Goal: Task Accomplishment & Management: Use online tool/utility

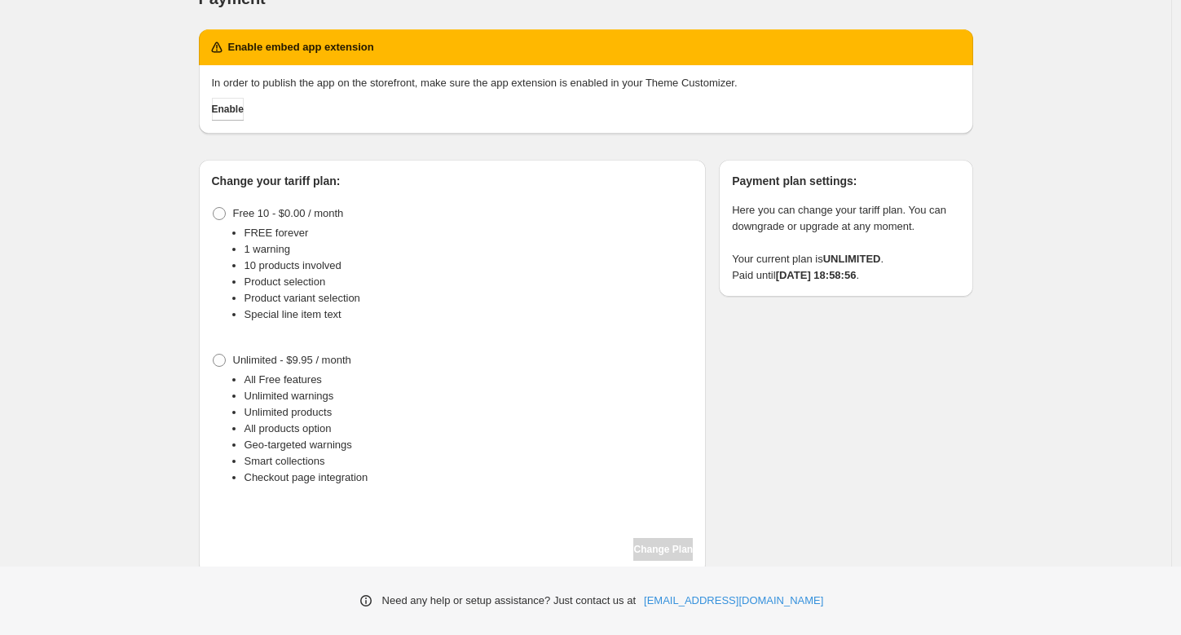
scroll to position [41, 0]
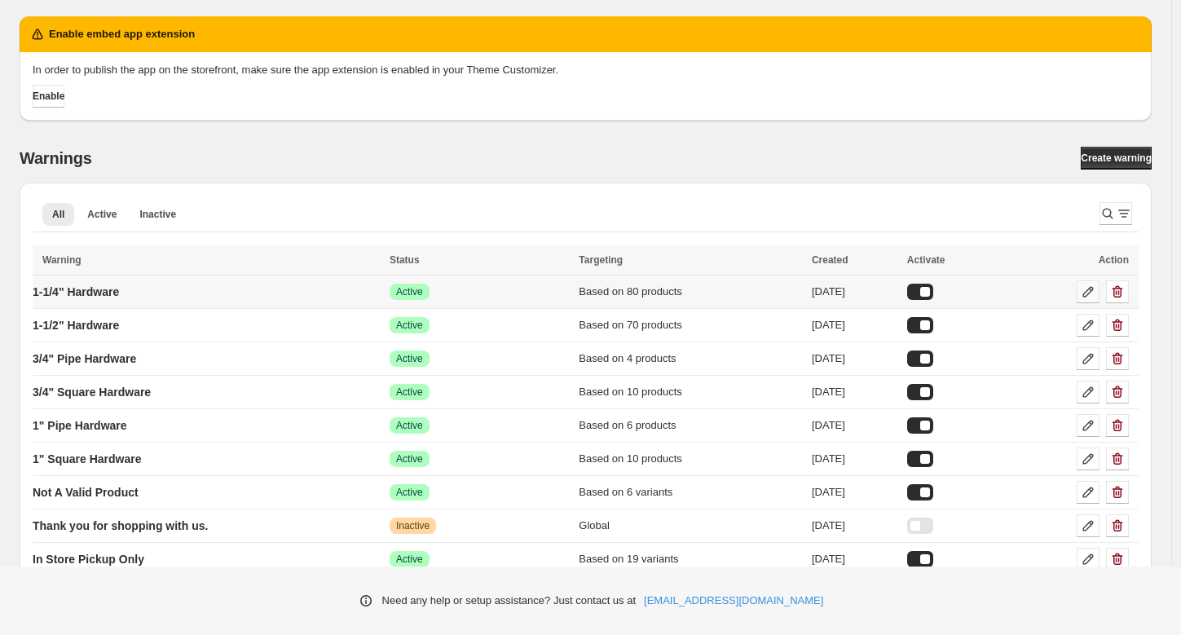
click at [1093, 293] on icon at bounding box center [1088, 292] width 11 height 11
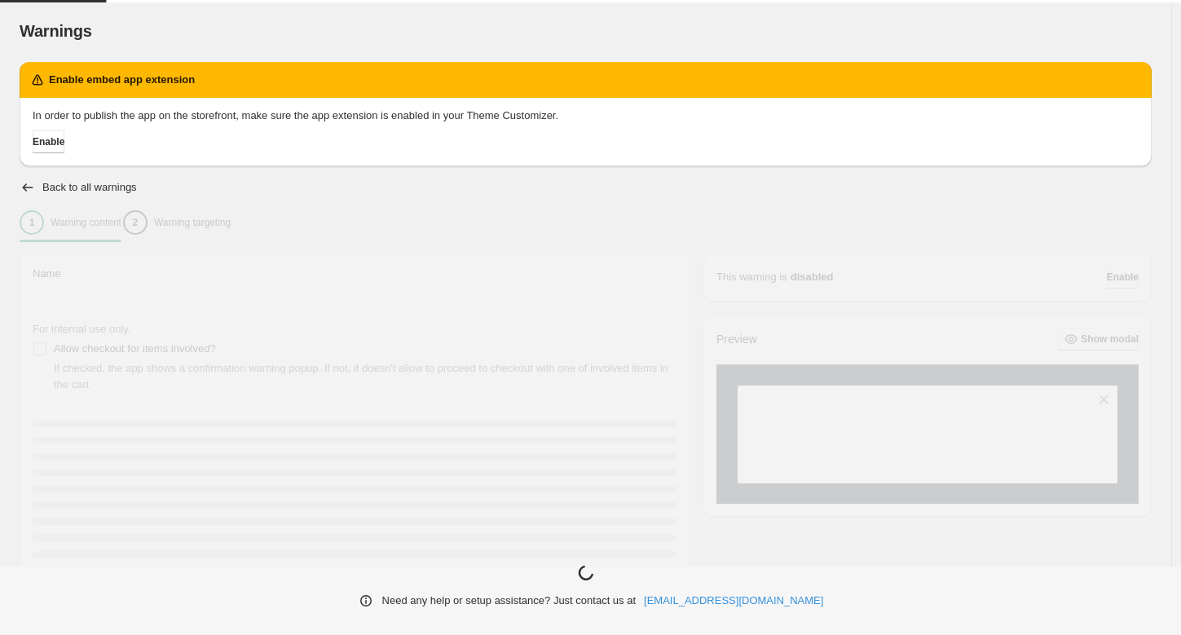
type input "**********"
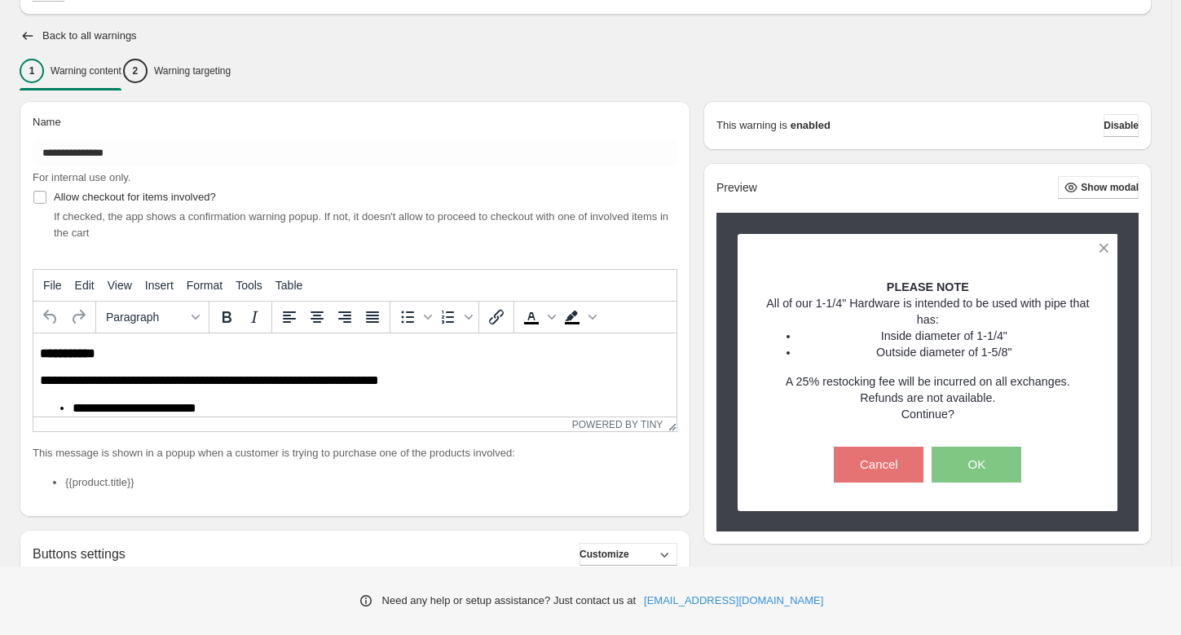
scroll to position [143, 0]
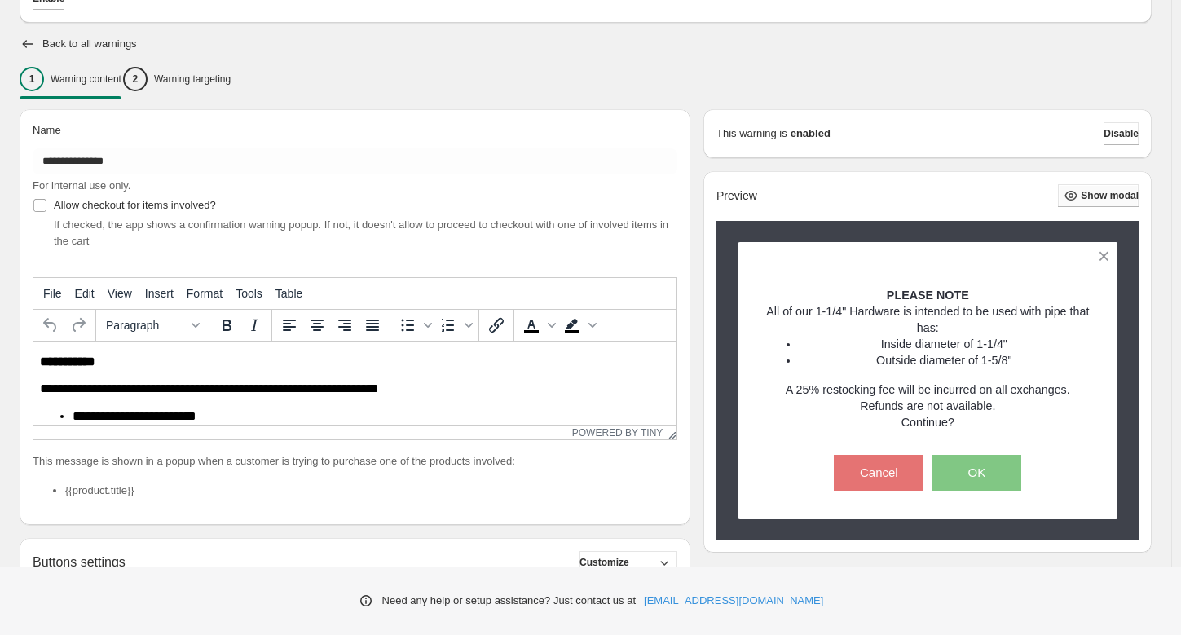
click at [1083, 196] on span "Show modal" at bounding box center [1109, 195] width 58 height 13
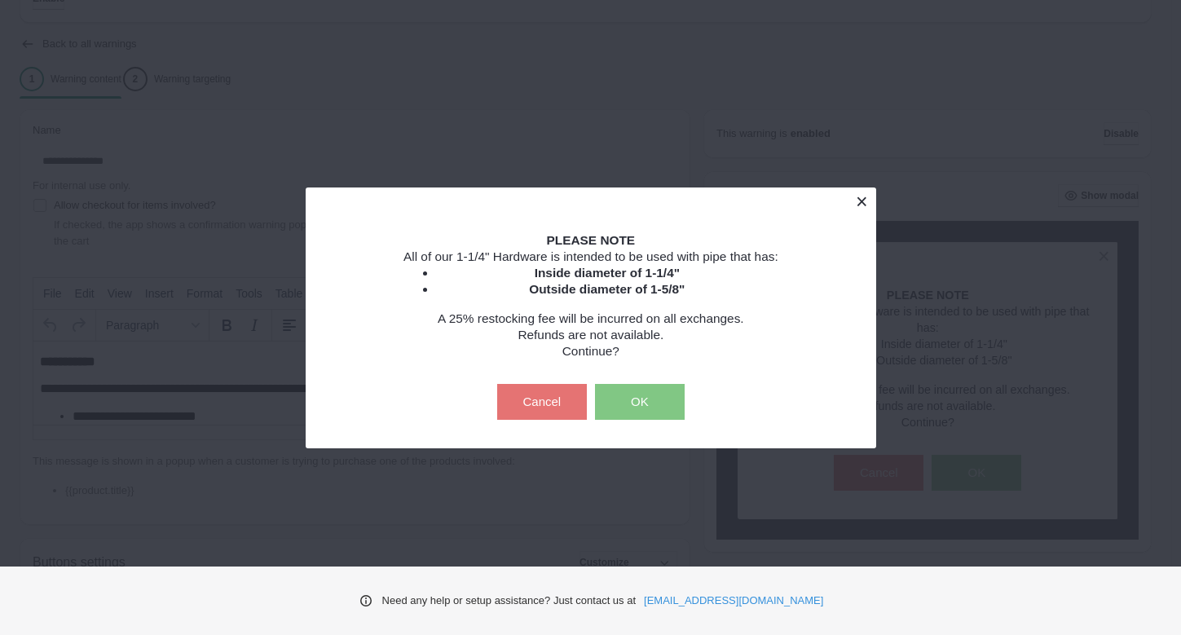
click at [863, 204] on button at bounding box center [861, 201] width 29 height 29
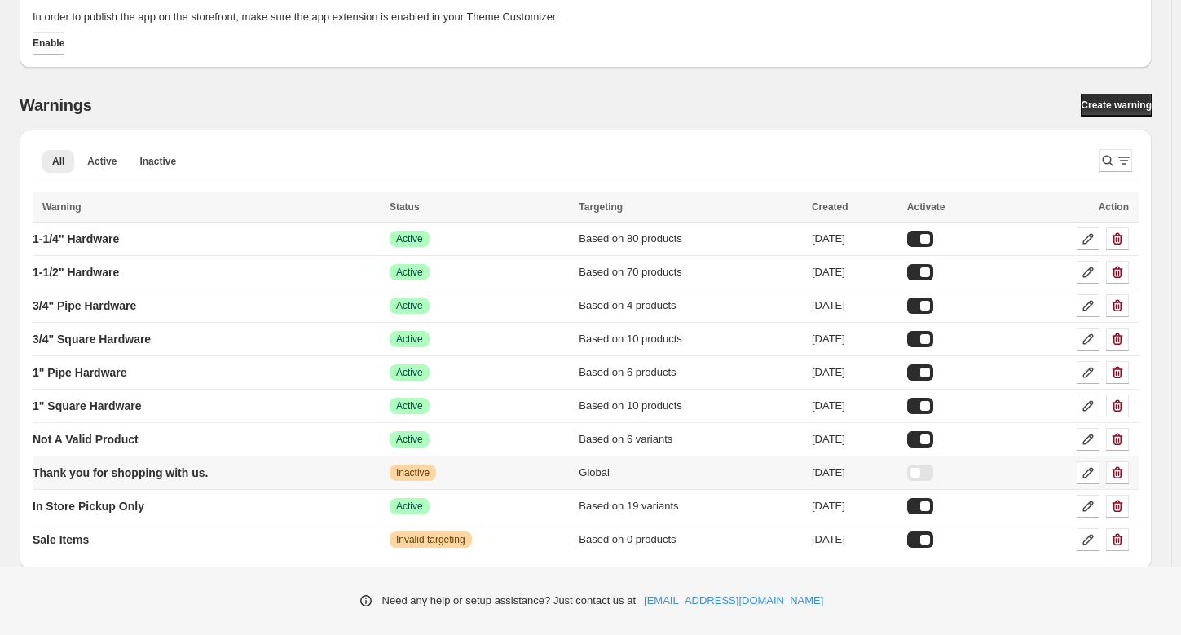
scroll to position [63, 0]
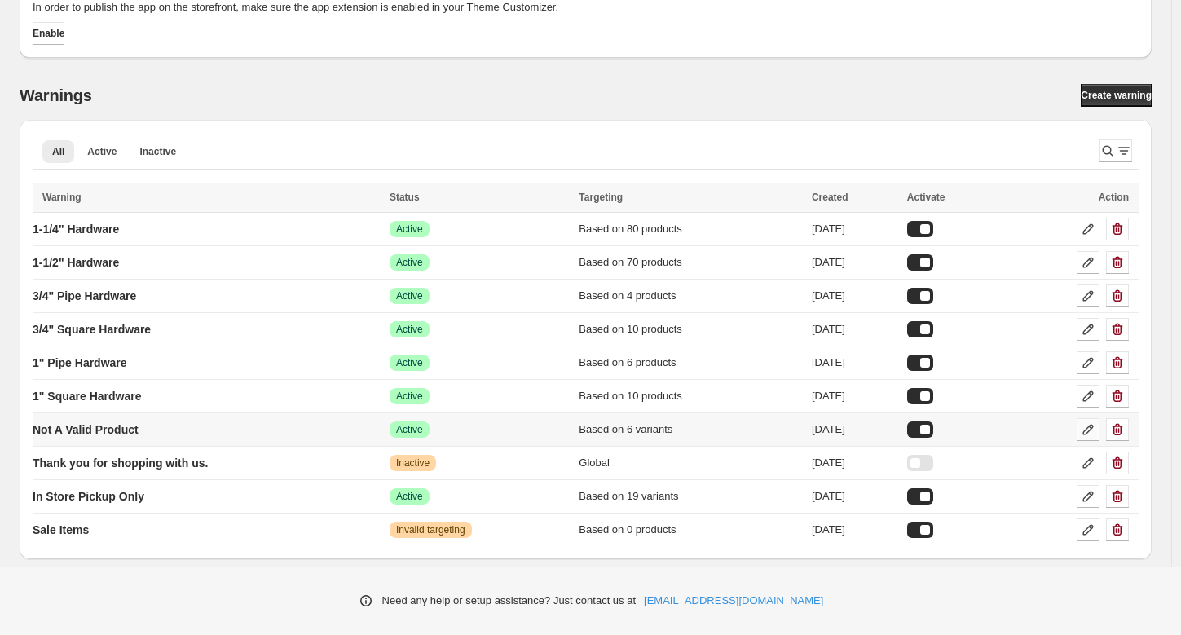
click at [1093, 429] on icon at bounding box center [1088, 429] width 16 height 16
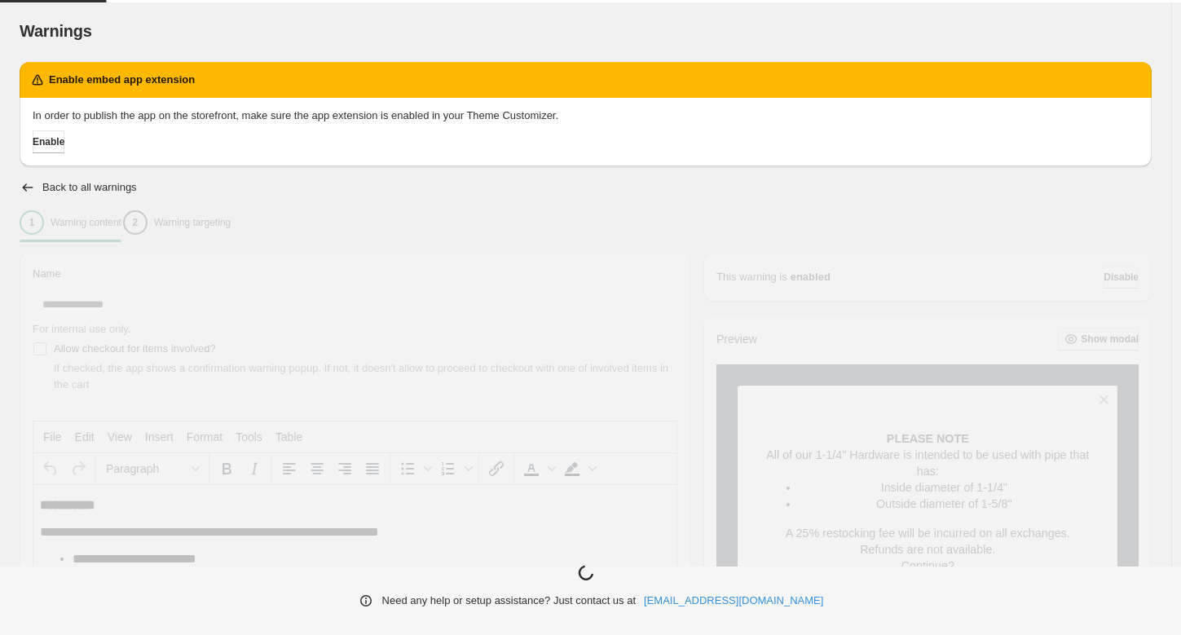
type input "**********"
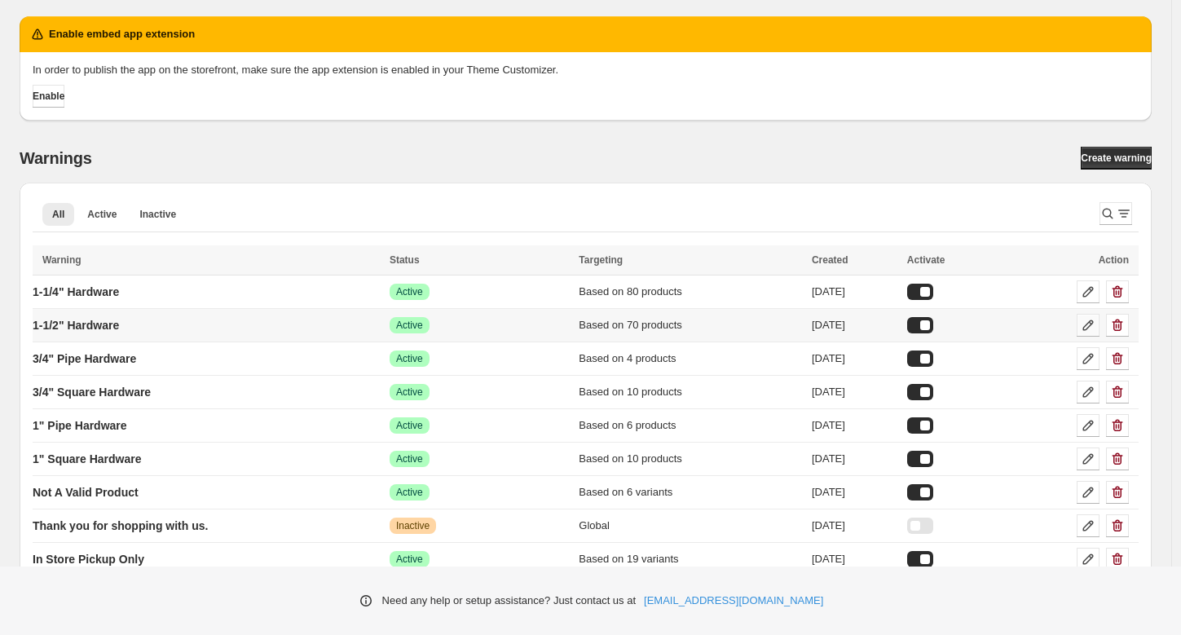
click at [1096, 327] on icon at bounding box center [1088, 325] width 16 height 16
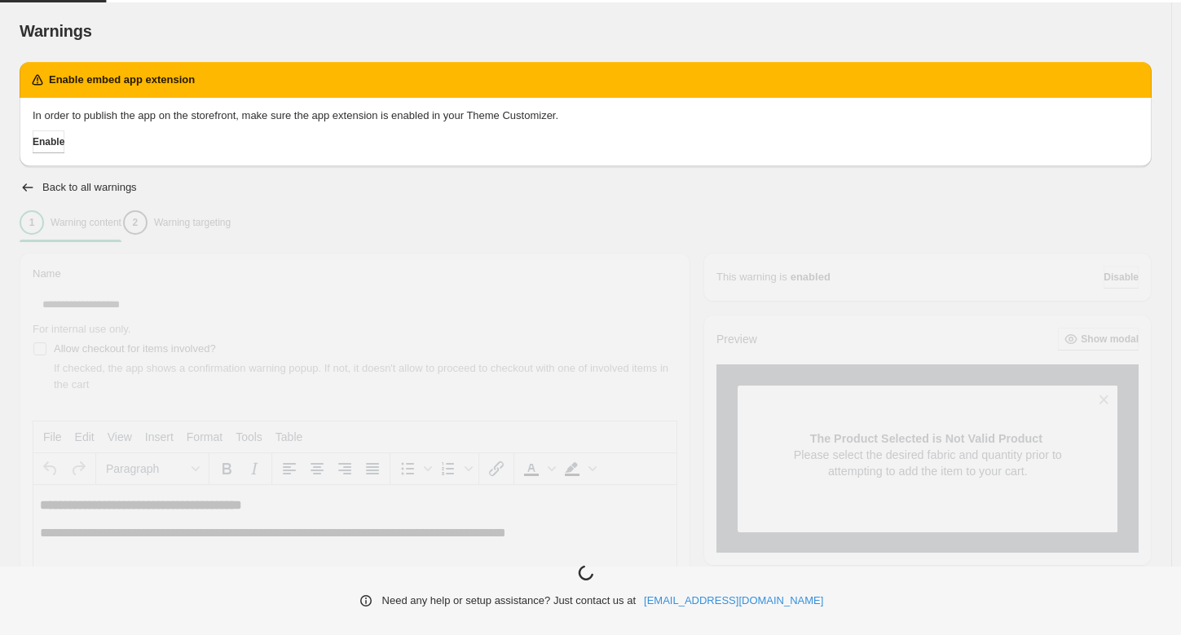
type input "**********"
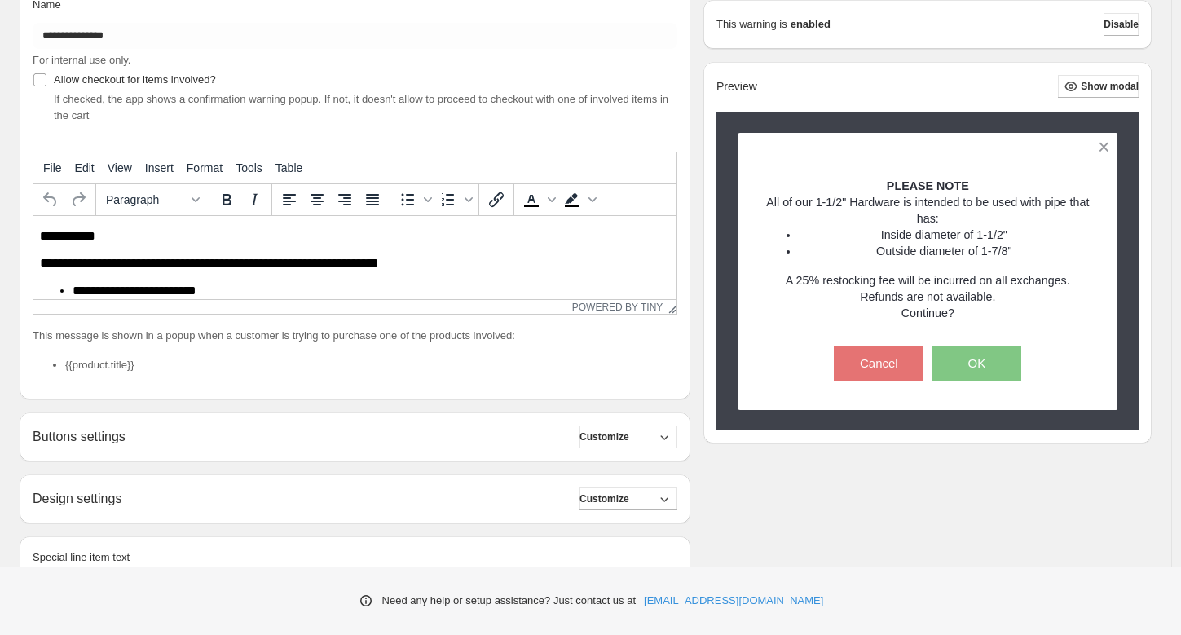
scroll to position [308, 0]
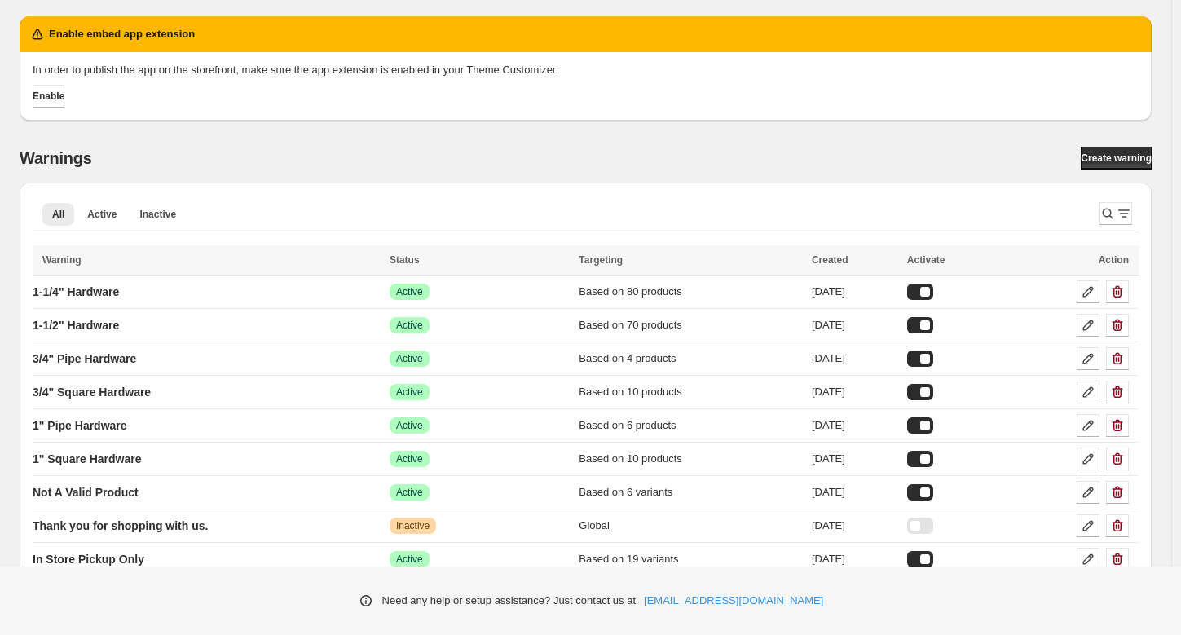
click at [1171, 231] on div "Enable embed app extension In order to publish the app on the storefront, make …" at bounding box center [585, 314] width 1171 height 628
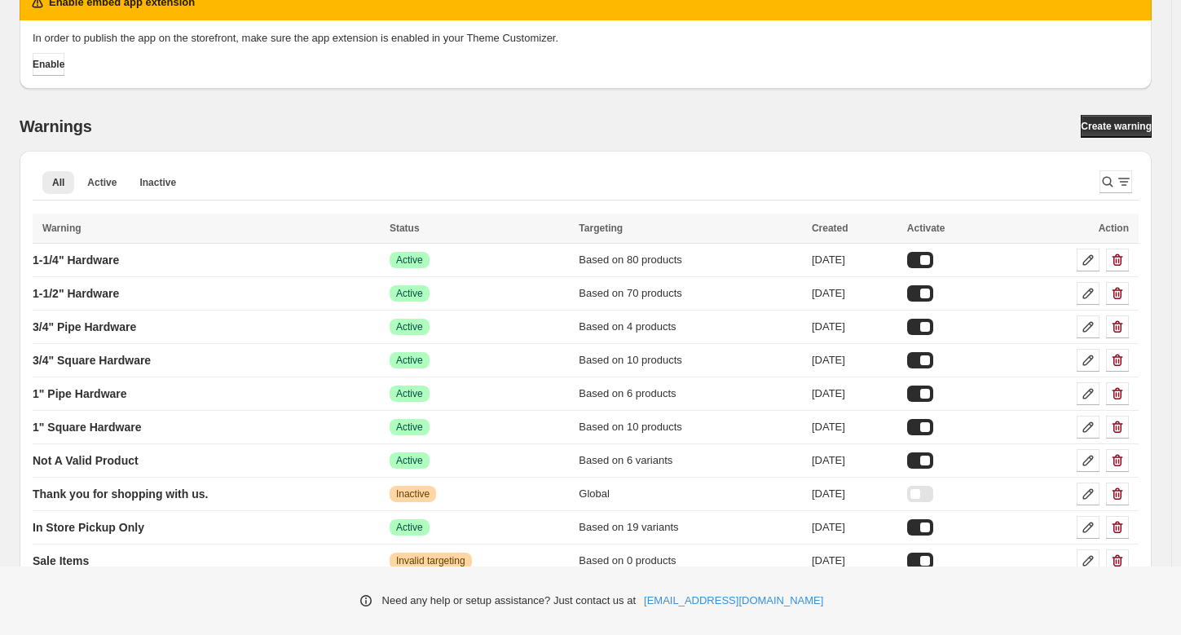
scroll to position [31, 0]
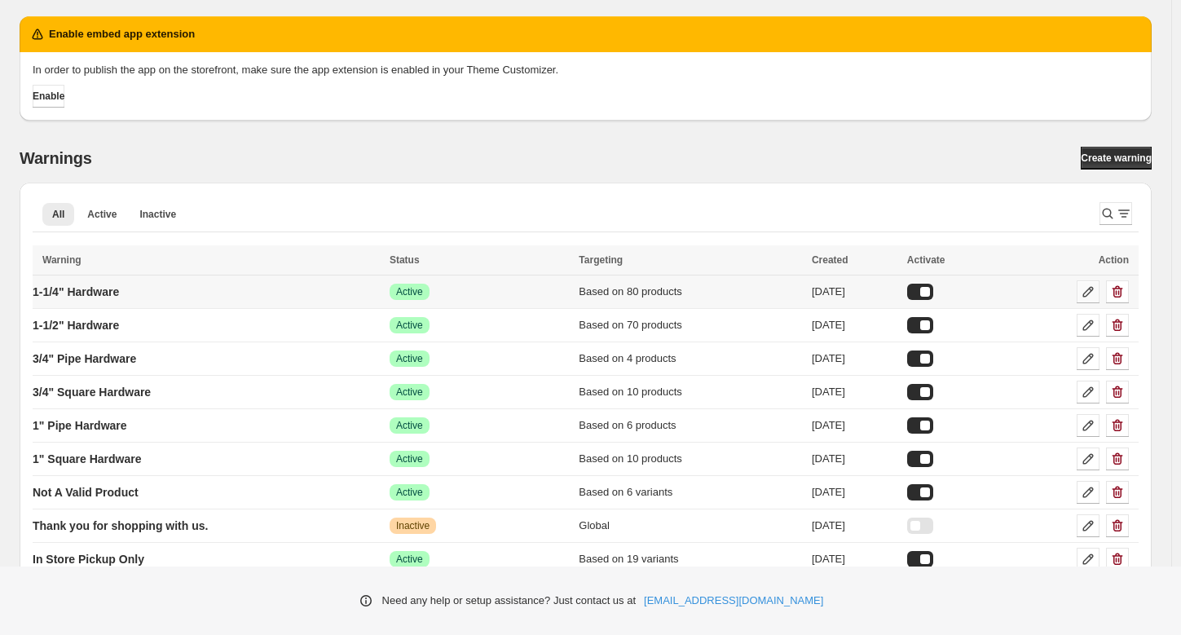
click at [1093, 292] on icon at bounding box center [1088, 292] width 16 height 16
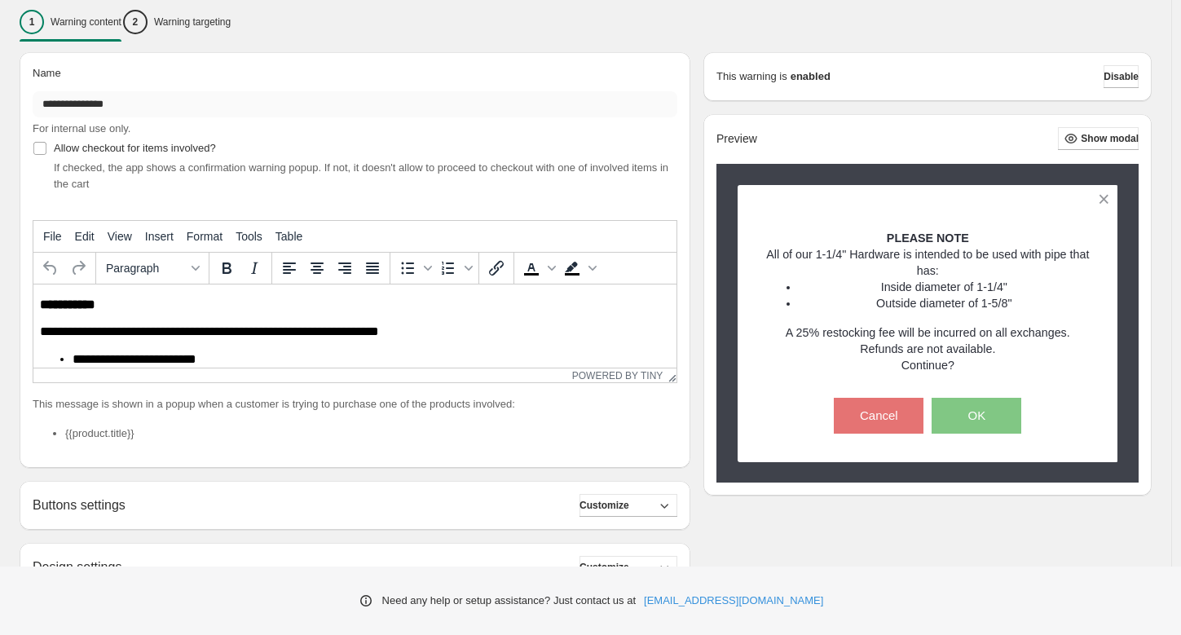
scroll to position [197, 0]
